Goal: Transaction & Acquisition: Purchase product/service

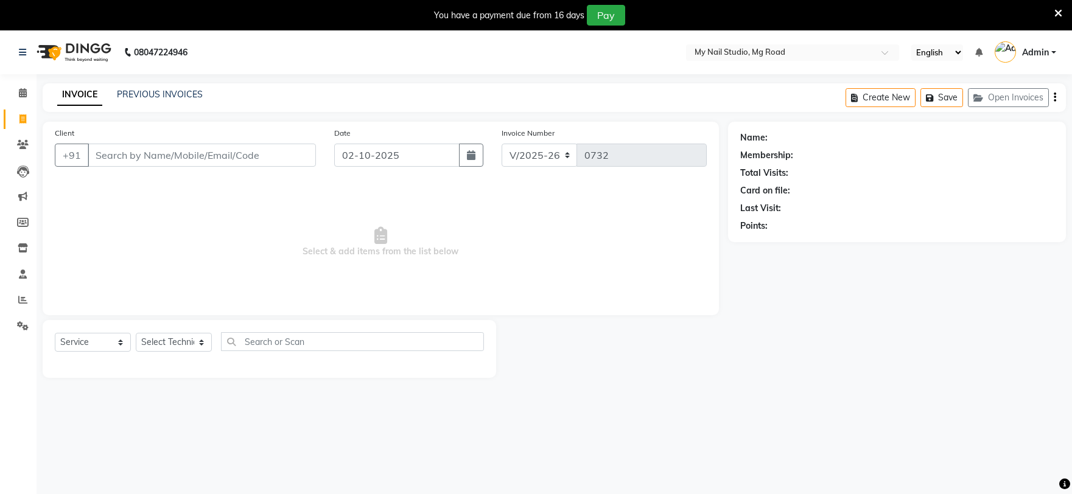
select select "6915"
select select "service"
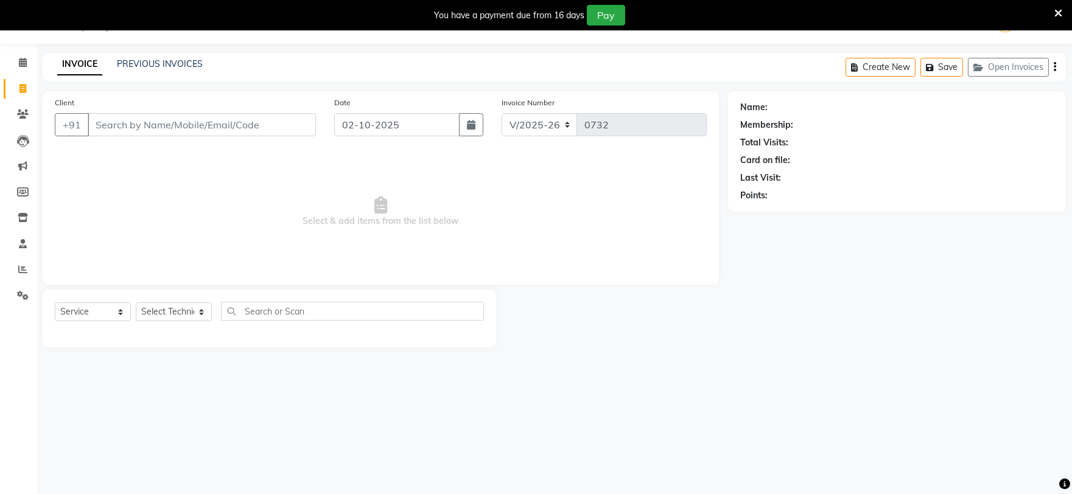
click at [145, 122] on input "Client" at bounding box center [202, 124] width 228 height 23
type input "8800114738"
click at [275, 128] on span "Add Client" at bounding box center [285, 125] width 48 height 12
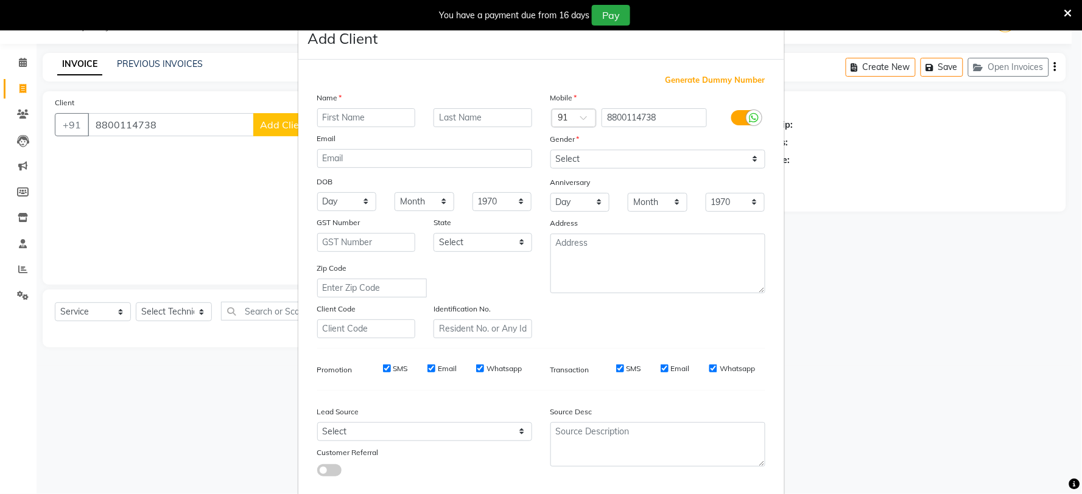
click at [332, 116] on input "text" at bounding box center [366, 117] width 99 height 19
type input "[PERSON_NAME]"
click at [600, 153] on select "Select [DEMOGRAPHIC_DATA] [DEMOGRAPHIC_DATA] Other Prefer Not To Say" at bounding box center [658, 159] width 215 height 19
select select "[DEMOGRAPHIC_DATA]"
click at [551, 150] on select "Select [DEMOGRAPHIC_DATA] [DEMOGRAPHIC_DATA] Other Prefer Not To Say" at bounding box center [658, 159] width 215 height 19
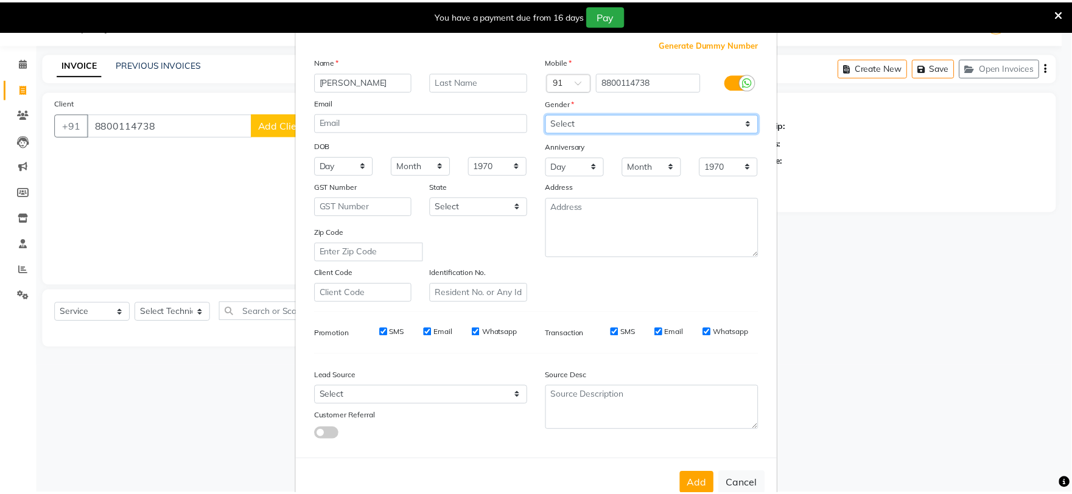
scroll to position [68, 0]
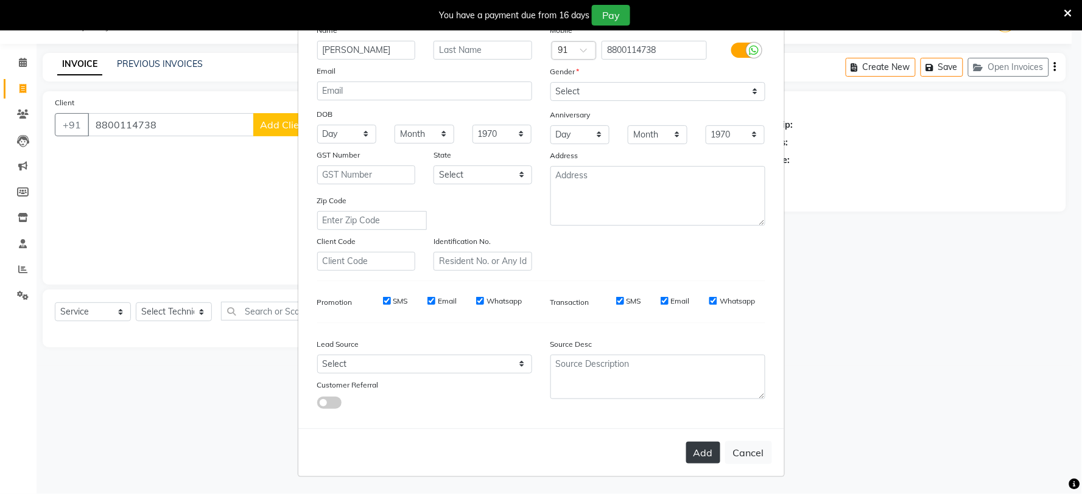
click at [703, 447] on button "Add" at bounding box center [703, 453] width 34 height 22
select select
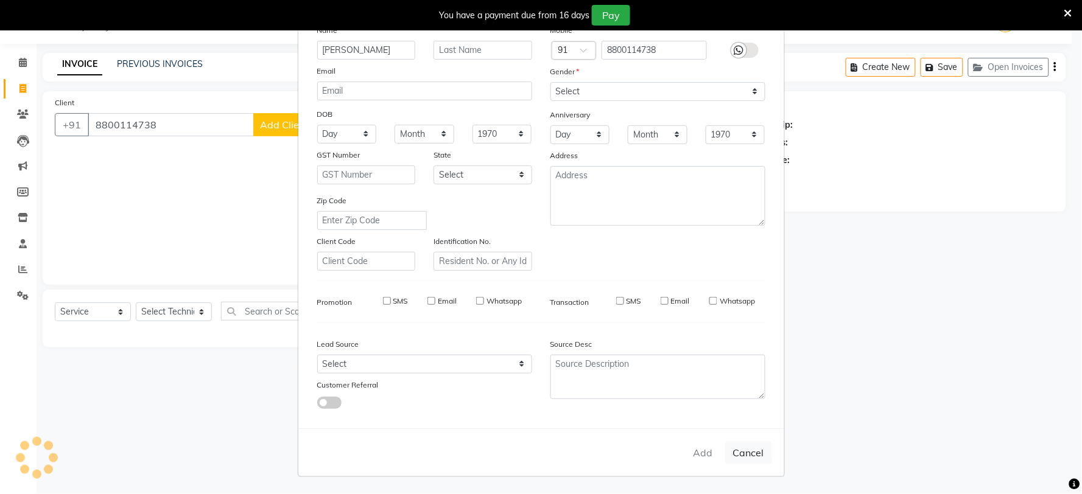
select select
checkbox input "false"
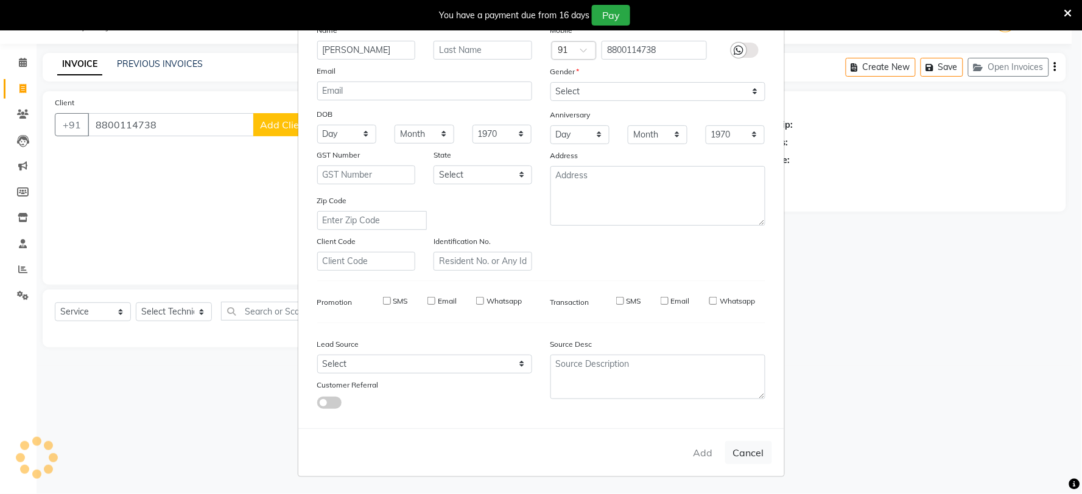
checkbox input "false"
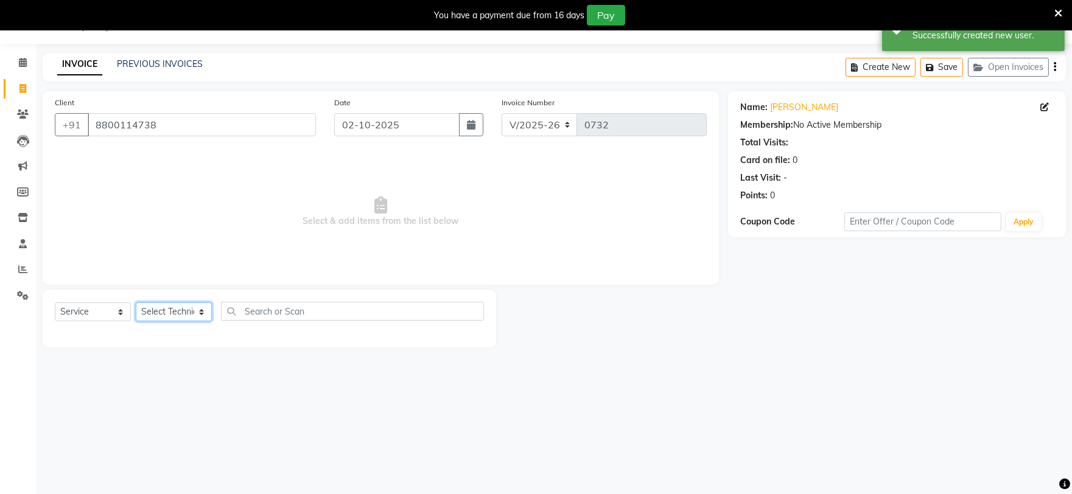
click at [192, 315] on select "Select Technician [PERSON_NAME] [PERSON_NAME] MANAGER [PERSON_NAME]" at bounding box center [174, 312] width 76 height 19
select select "69748"
click at [136, 303] on select "Select Technician [PERSON_NAME] [PERSON_NAME] MANAGER [PERSON_NAME]" at bounding box center [174, 312] width 76 height 19
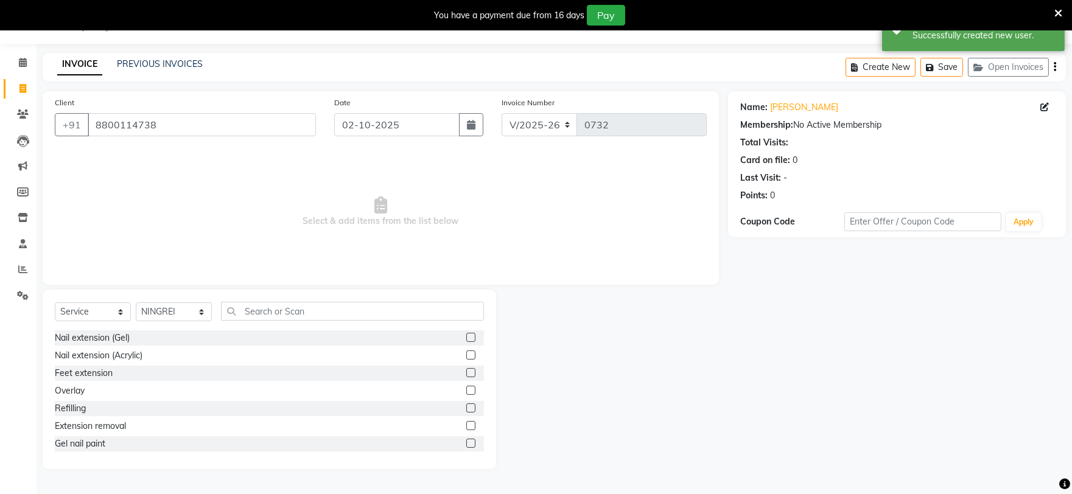
click at [466, 341] on label at bounding box center [470, 337] width 9 height 9
click at [466, 341] on input "checkbox" at bounding box center [470, 338] width 8 height 8
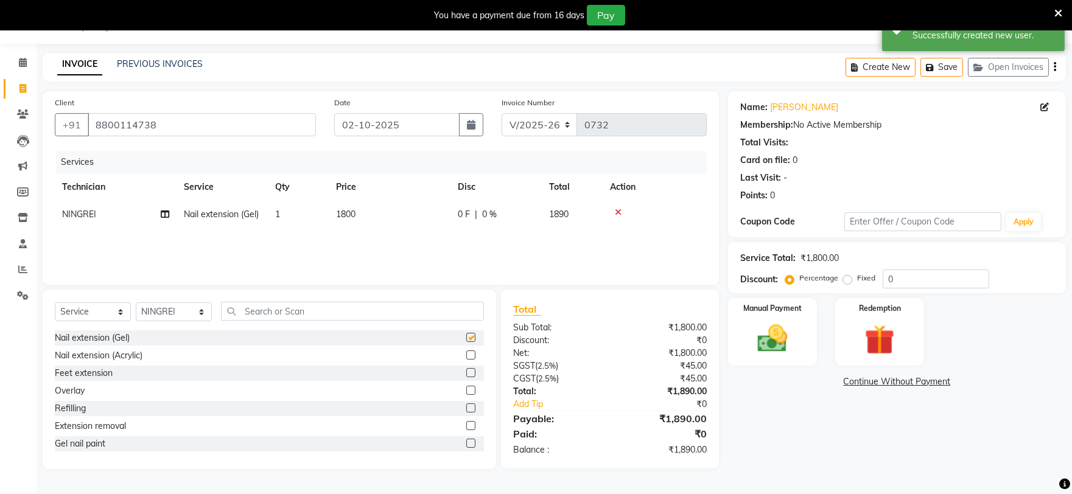
checkbox input "false"
click at [388, 212] on td "1800" at bounding box center [390, 214] width 122 height 27
select select "69748"
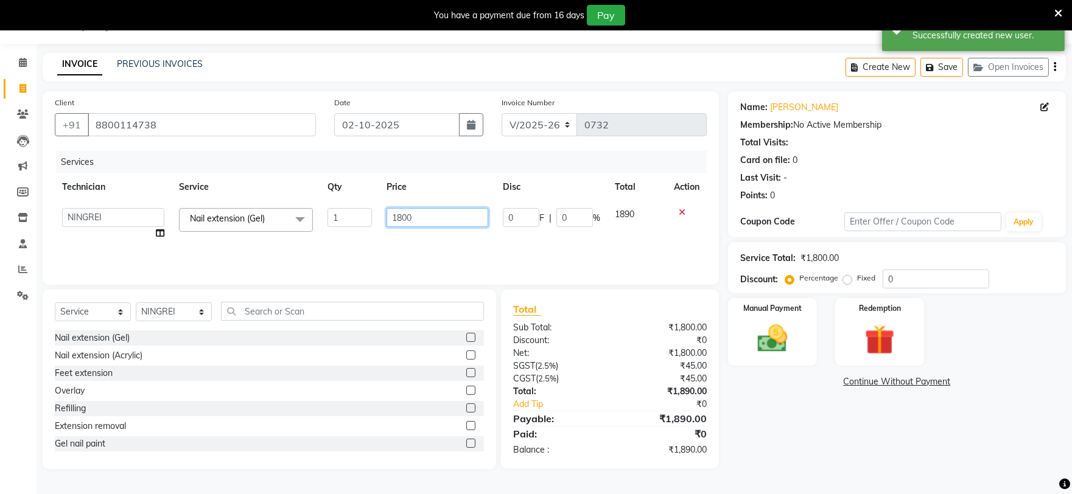
click at [426, 217] on input "1800" at bounding box center [438, 217] width 102 height 19
type input "1"
type input "1500"
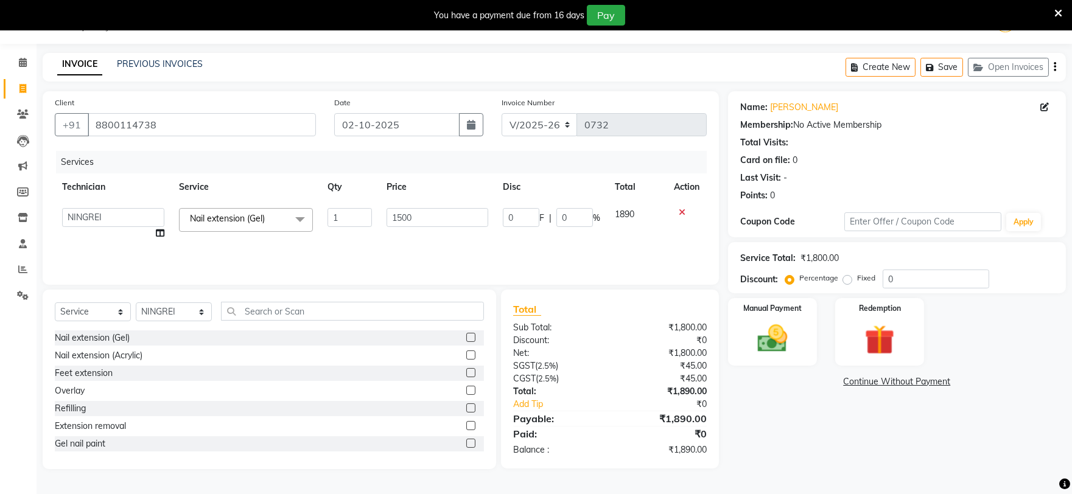
click at [828, 421] on div "Name: [PERSON_NAME] Membership: No Active Membership Total Visits: Card on file…" at bounding box center [901, 280] width 347 height 378
click at [770, 336] on img at bounding box center [772, 339] width 51 height 36
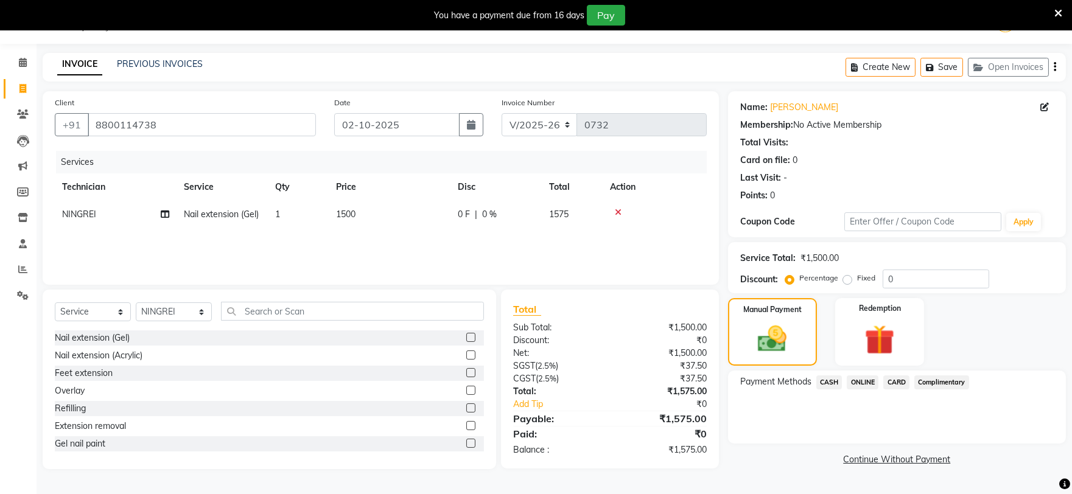
click at [855, 382] on span "ONLINE" at bounding box center [863, 383] width 32 height 14
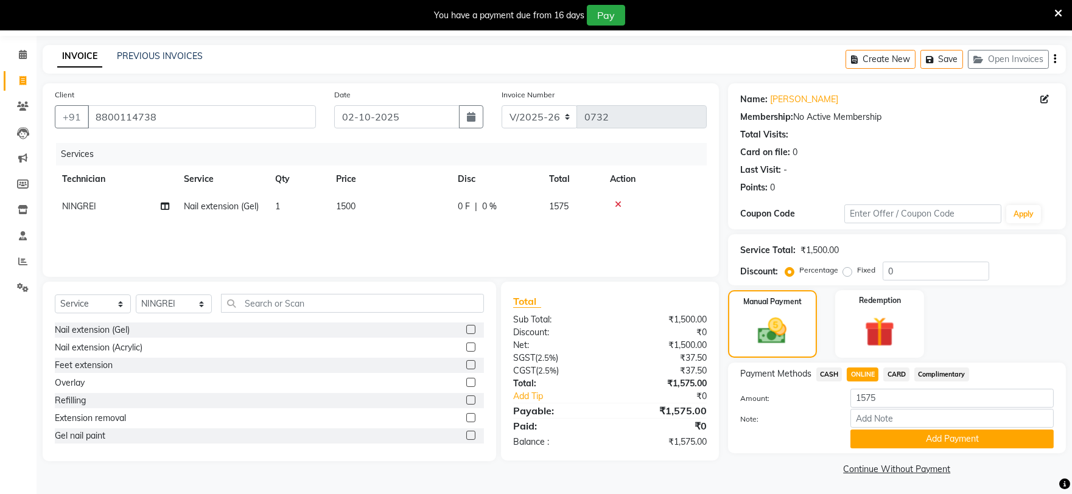
scroll to position [40, 0]
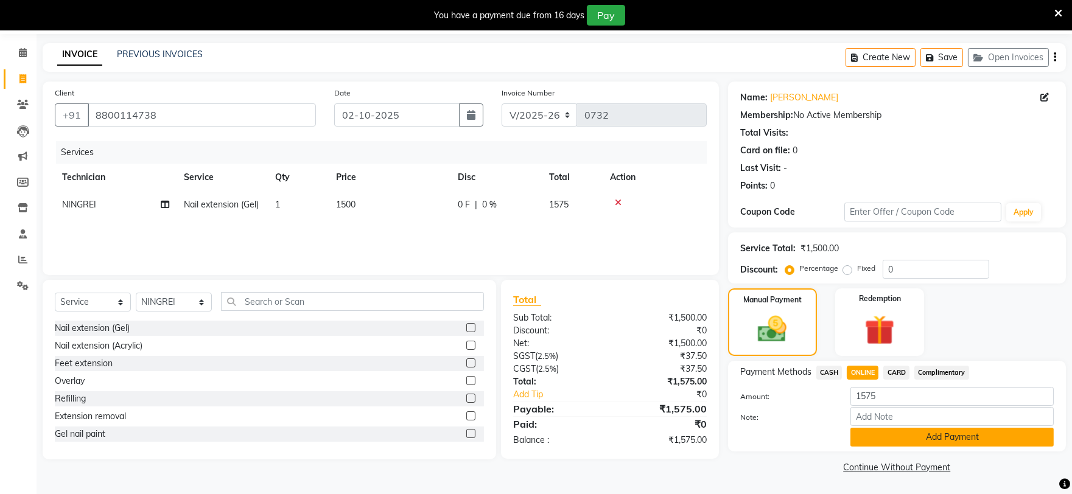
click at [910, 441] on button "Add Payment" at bounding box center [952, 437] width 203 height 19
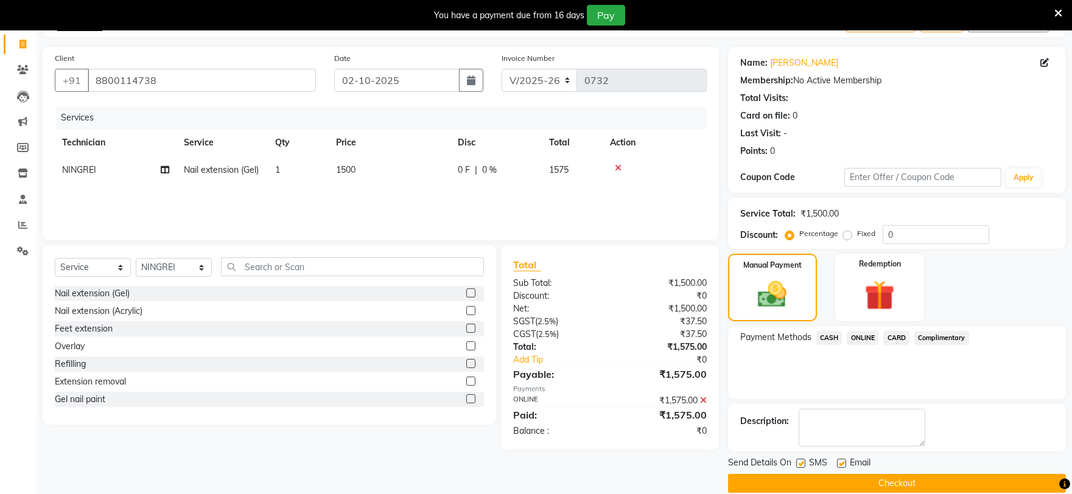
scroll to position [92, 0]
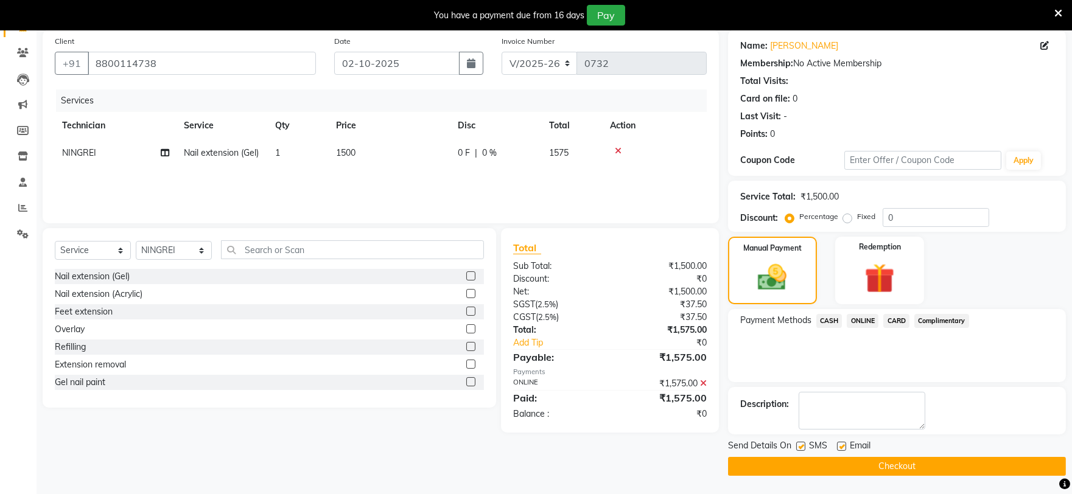
click at [869, 463] on button "Checkout" at bounding box center [897, 466] width 338 height 19
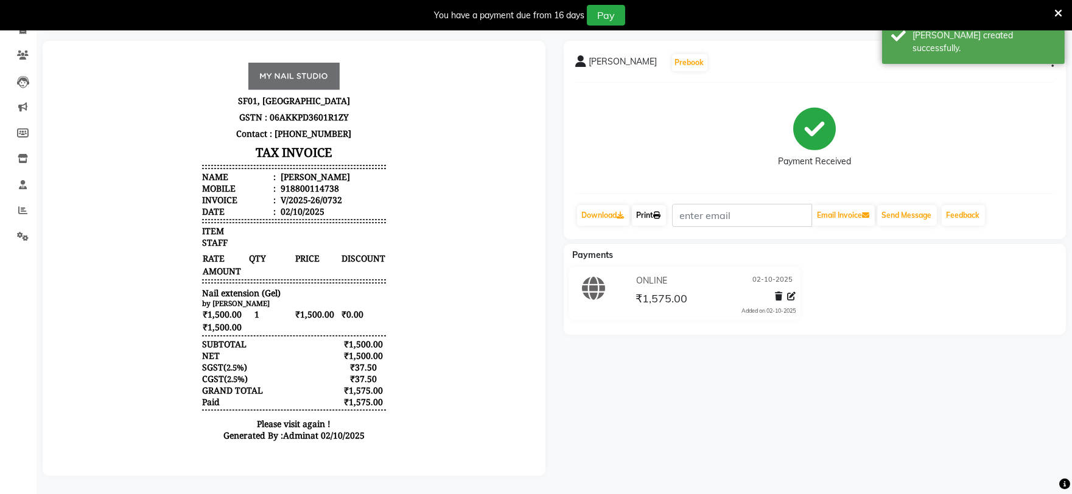
click at [647, 217] on link "Print" at bounding box center [649, 215] width 34 height 21
select select "service"
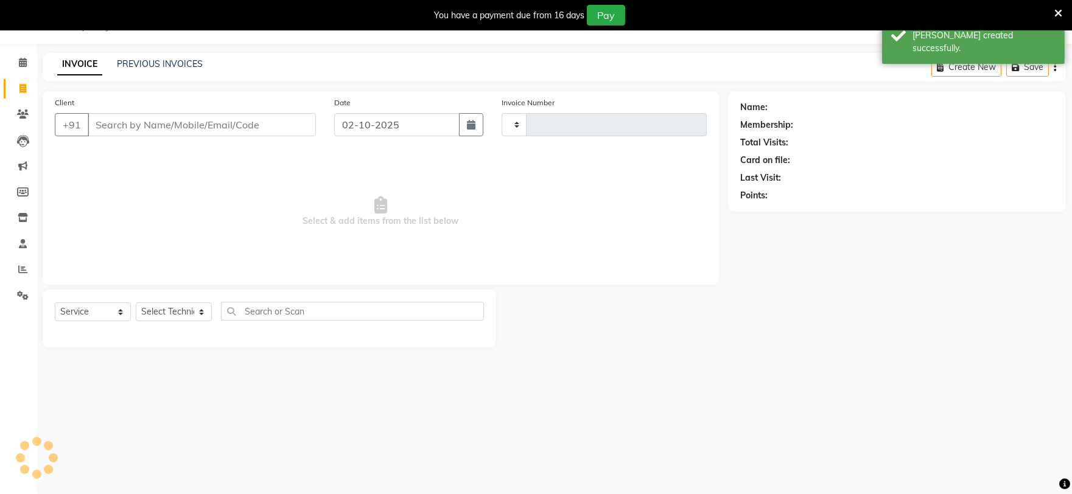
scroll to position [30, 0]
type input "0733"
select select "6915"
click at [129, 63] on link "PREVIOUS INVOICES" at bounding box center [160, 63] width 86 height 11
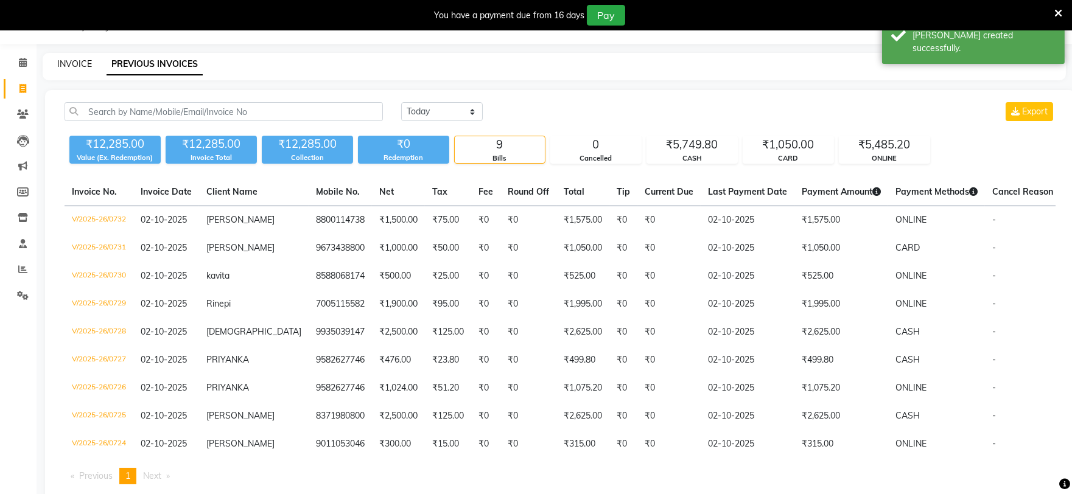
click at [68, 64] on link "INVOICE" at bounding box center [74, 63] width 35 height 11
select select "6915"
select select "service"
